Goal: Check status: Check status

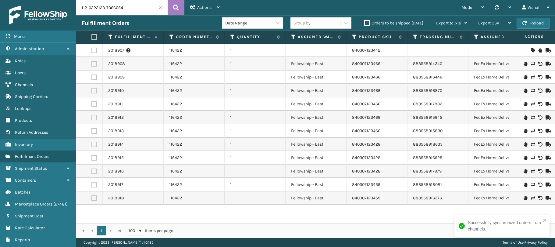
type input "112-0222123-7066654"
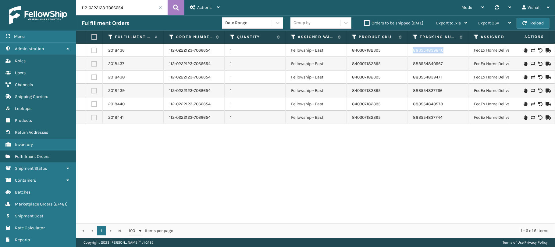
drag, startPoint x: 410, startPoint y: 47, endPoint x: 461, endPoint y: 48, distance: 51.2
click at [461, 48] on td "883554839840" at bounding box center [437, 50] width 61 height 13
copy link "883554839840"
drag, startPoint x: 409, startPoint y: 65, endPoint x: 460, endPoint y: 67, distance: 50.7
click at [460, 67] on td "883554840567" at bounding box center [437, 63] width 61 height 13
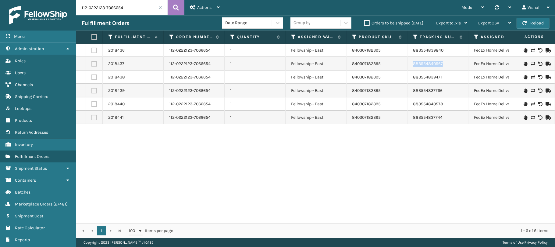
copy link "883554840567"
drag, startPoint x: 411, startPoint y: 80, endPoint x: 448, endPoint y: 81, distance: 36.6
click at [448, 81] on td "883554839471" at bounding box center [437, 76] width 61 height 13
copy link "883554839471"
drag, startPoint x: 408, startPoint y: 88, endPoint x: 454, endPoint y: 91, distance: 46.5
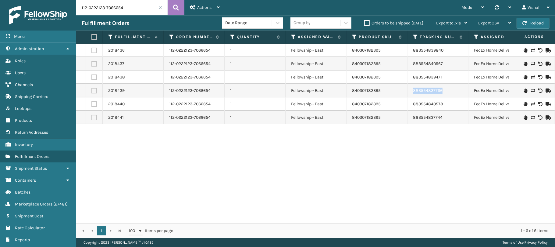
click at [454, 91] on td "883554837766" at bounding box center [437, 90] width 61 height 13
copy link "883554837766"
drag, startPoint x: 412, startPoint y: 102, endPoint x: 452, endPoint y: 105, distance: 40.1
click at [452, 105] on td "883554840578" at bounding box center [437, 103] width 61 height 13
copy link "883554840578"
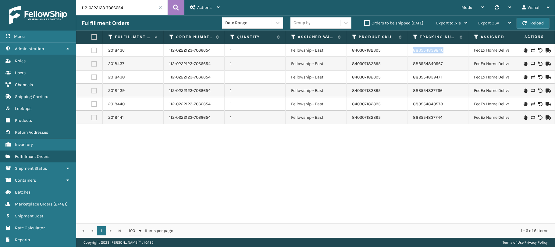
drag, startPoint x: 408, startPoint y: 51, endPoint x: 450, endPoint y: 50, distance: 41.8
click at [450, 50] on td "883554839840" at bounding box center [437, 50] width 61 height 13
copy link "883554839840"
drag, startPoint x: 403, startPoint y: 63, endPoint x: 448, endPoint y: 67, distance: 45.6
click at [448, 67] on tr "2018437 112-0222123-7066654 1 Fellowship - East 840307182395 883554840567 FedEx…" at bounding box center [386, 63] width 621 height 13
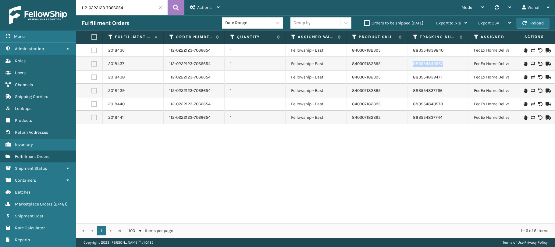
copy tr "883554840567"
drag, startPoint x: 410, startPoint y: 77, endPoint x: 443, endPoint y: 76, distance: 32.9
click at [444, 76] on td "883554839471" at bounding box center [437, 76] width 61 height 13
copy link "883554839471"
drag, startPoint x: 412, startPoint y: 88, endPoint x: 460, endPoint y: 90, distance: 47.3
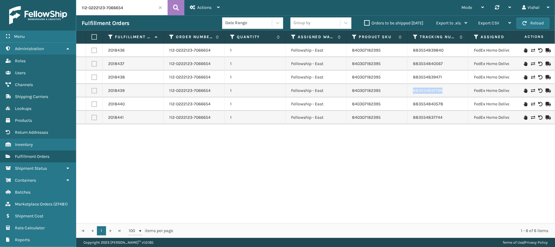
click at [460, 90] on td "883554837766" at bounding box center [437, 90] width 61 height 13
copy link "883554837766"
drag, startPoint x: 411, startPoint y: 104, endPoint x: 468, endPoint y: 105, distance: 56.7
click at [468, 105] on tr "2018440 112-0222123-7066654 1 Fellowship - East 840307182395 883554840578 FedEx…" at bounding box center [386, 103] width 621 height 13
copy link "883554840578"
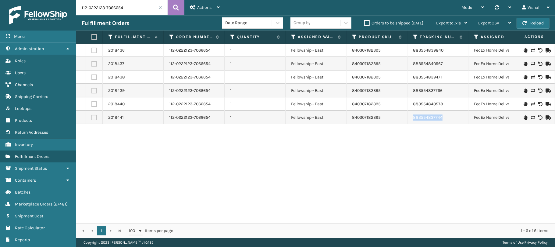
drag, startPoint x: 410, startPoint y: 116, endPoint x: 441, endPoint y: 116, distance: 30.5
click at [441, 116] on td "883554837744" at bounding box center [437, 117] width 61 height 13
drag, startPoint x: 411, startPoint y: 52, endPoint x: 445, endPoint y: 54, distance: 34.2
click at [445, 54] on td "883554839840" at bounding box center [437, 50] width 61 height 13
drag, startPoint x: 412, startPoint y: 68, endPoint x: 464, endPoint y: 68, distance: 52.1
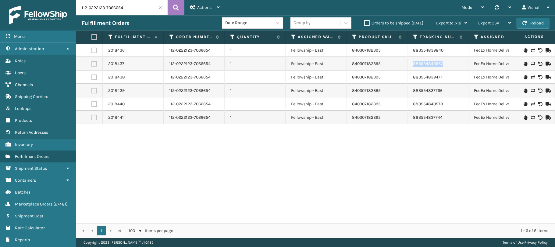
click at [464, 68] on td "883554840567" at bounding box center [437, 63] width 61 height 13
drag, startPoint x: 410, startPoint y: 80, endPoint x: 446, endPoint y: 78, distance: 36.6
click at [446, 78] on td "883554839471" at bounding box center [437, 76] width 61 height 13
drag, startPoint x: 409, startPoint y: 92, endPoint x: 450, endPoint y: 92, distance: 40.8
click at [450, 92] on td "883554837766" at bounding box center [437, 90] width 61 height 13
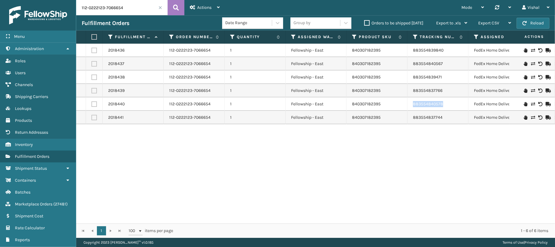
drag, startPoint x: 410, startPoint y: 104, endPoint x: 456, endPoint y: 110, distance: 46.6
click at [456, 110] on td "883554840578" at bounding box center [437, 103] width 61 height 13
drag, startPoint x: 407, startPoint y: 116, endPoint x: 457, endPoint y: 120, distance: 49.2
click at [457, 120] on td "883554837744" at bounding box center [437, 117] width 61 height 13
click at [154, 161] on div "2018436 112-0222123-7066654 1 Fellowship - East 840307182395 883554839840 FedEx…" at bounding box center [315, 133] width 479 height 179
